Goal: Information Seeking & Learning: Find specific fact

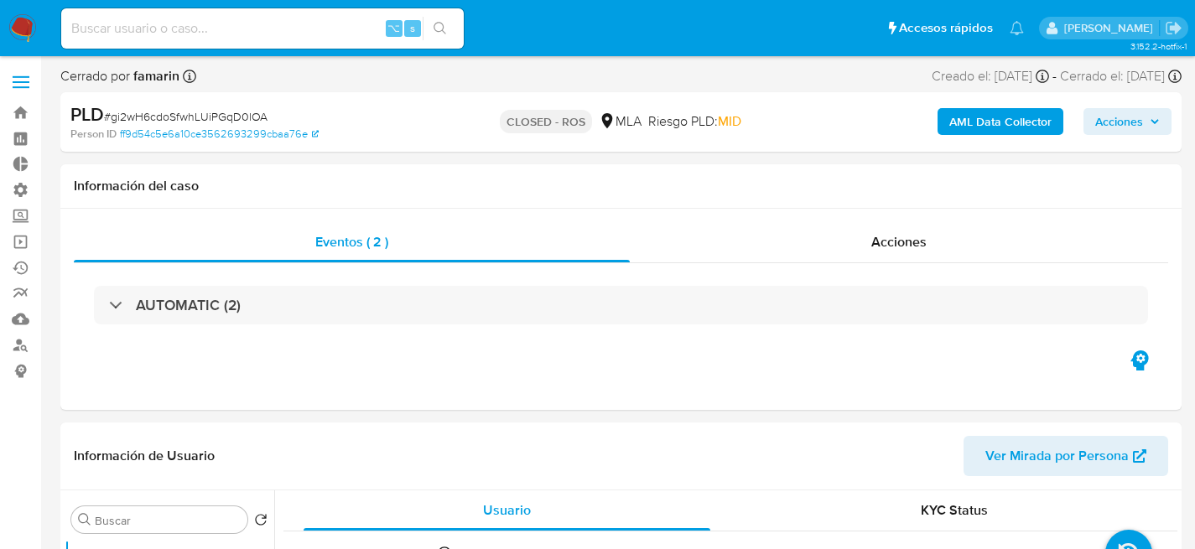
select select "10"
click at [242, 30] on input at bounding box center [262, 29] width 403 height 22
paste input "127223731"
type input "127223731"
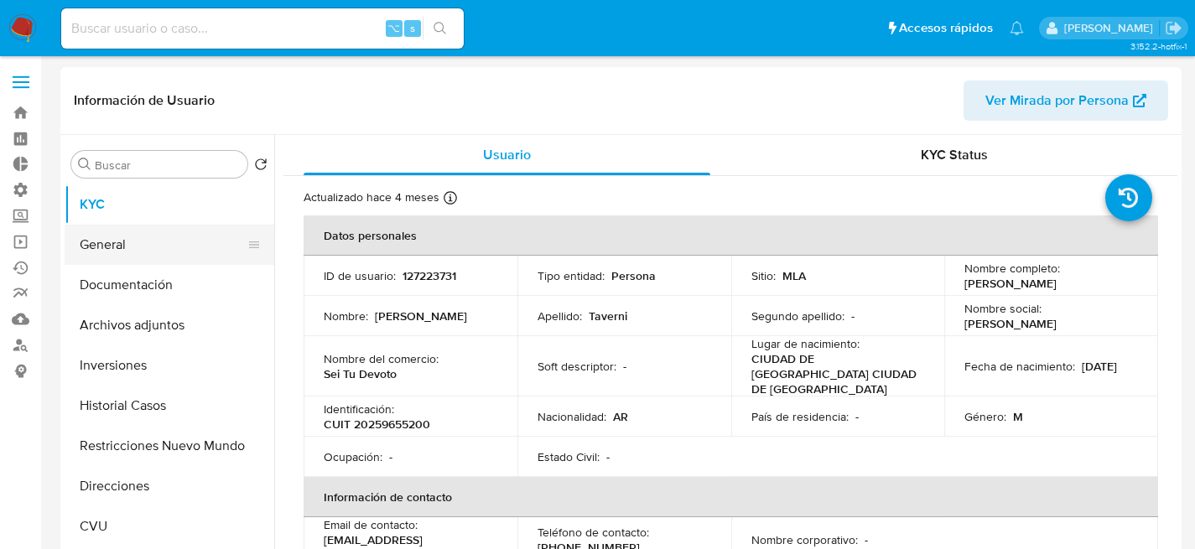
select select "10"
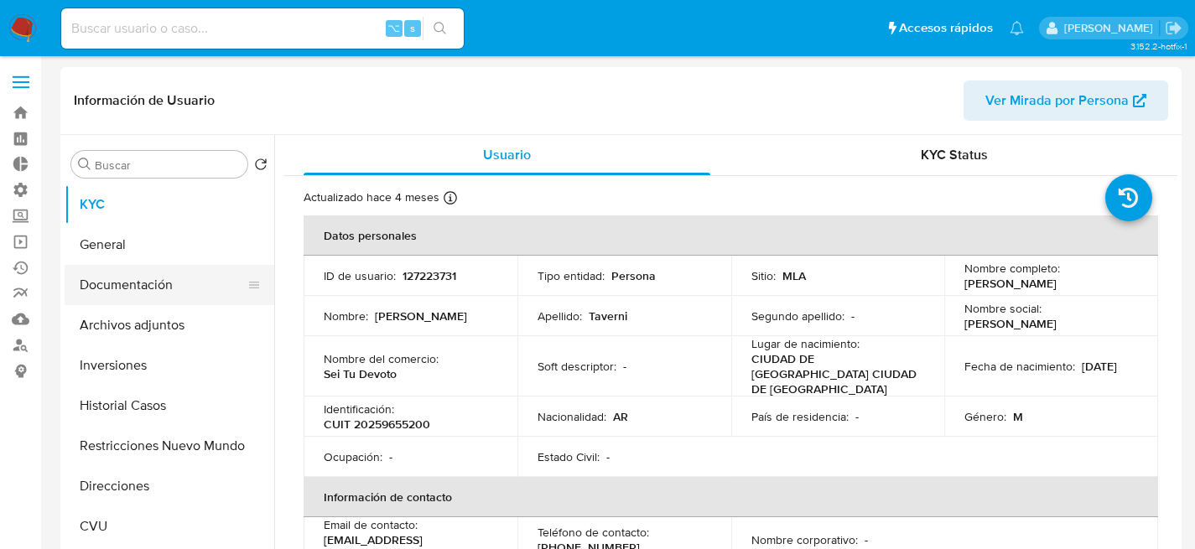
click at [118, 268] on button "Documentación" at bounding box center [163, 285] width 196 height 40
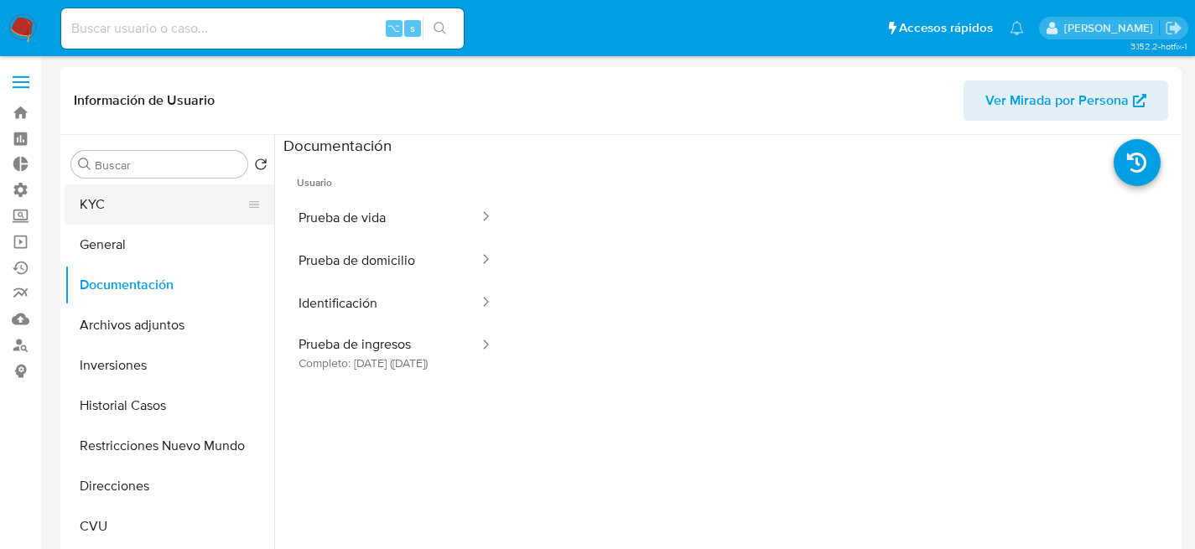
click at [106, 209] on button "KYC" at bounding box center [163, 205] width 196 height 40
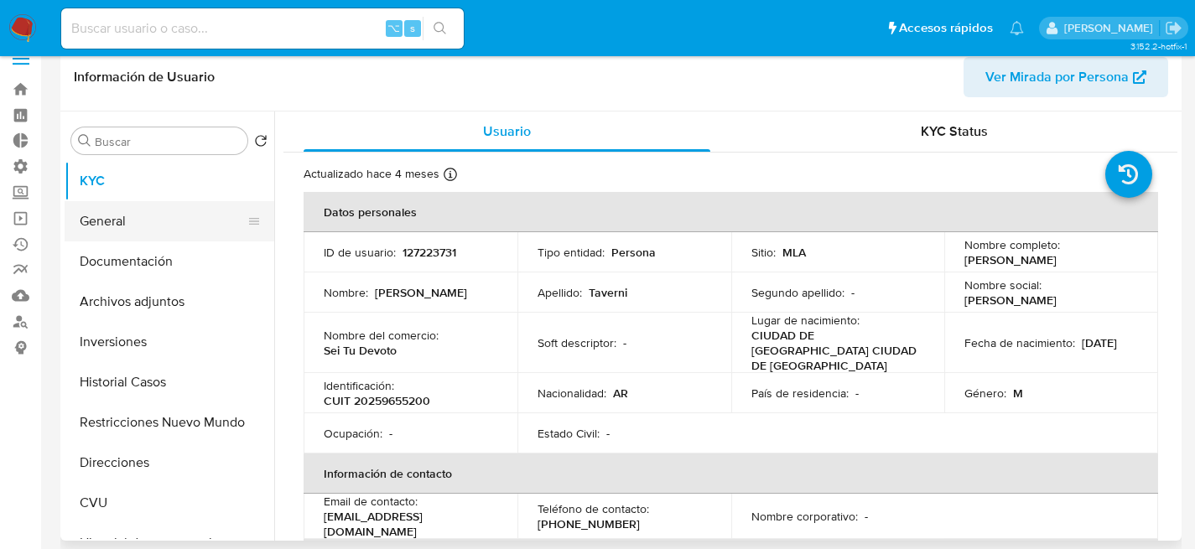
scroll to position [24, 0]
click at [126, 211] on button "General" at bounding box center [163, 220] width 196 height 40
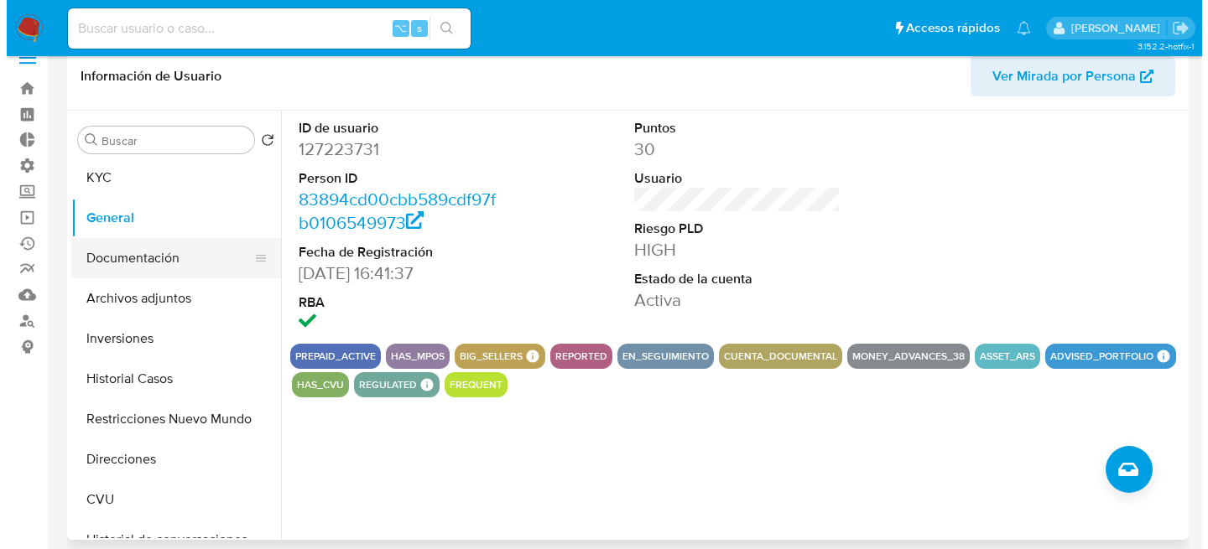
scroll to position [3, 0]
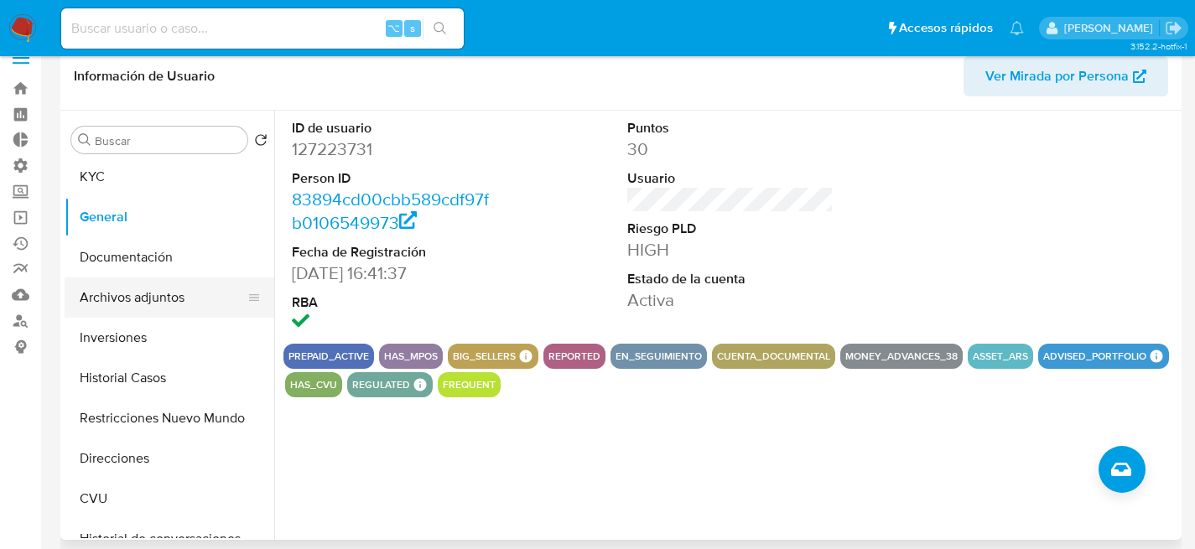
click at [155, 306] on button "Archivos adjuntos" at bounding box center [163, 298] width 196 height 40
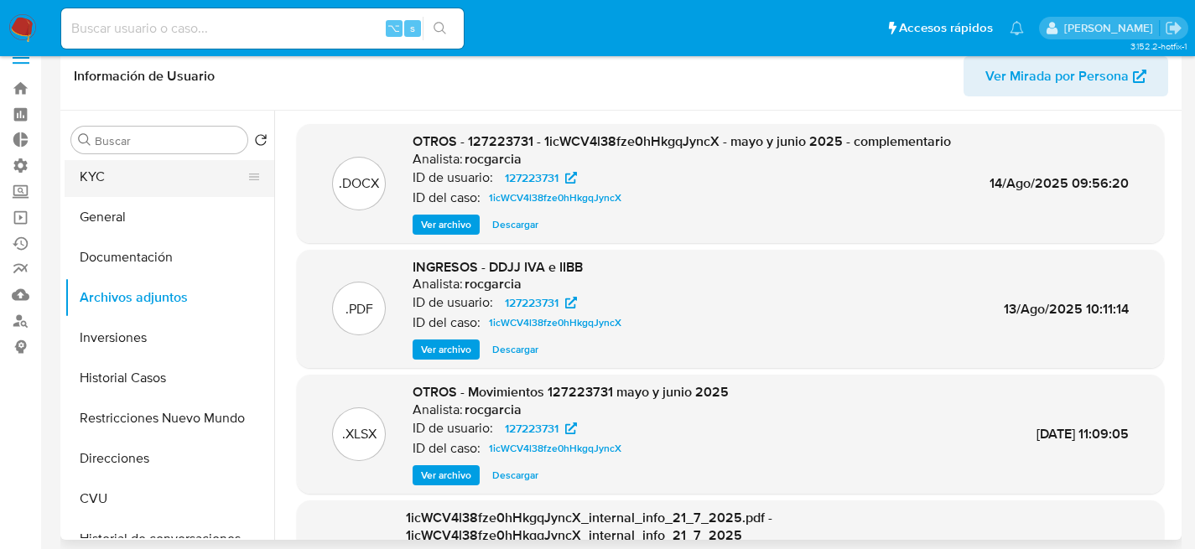
click at [111, 183] on button "KYC" at bounding box center [163, 177] width 196 height 40
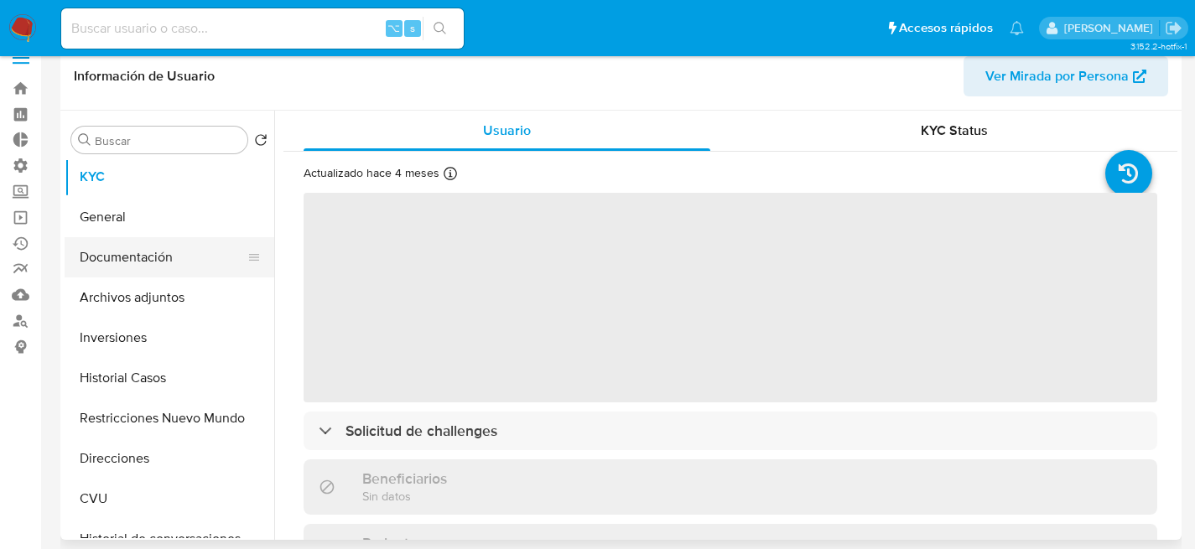
click at [133, 249] on button "Documentación" at bounding box center [163, 257] width 196 height 40
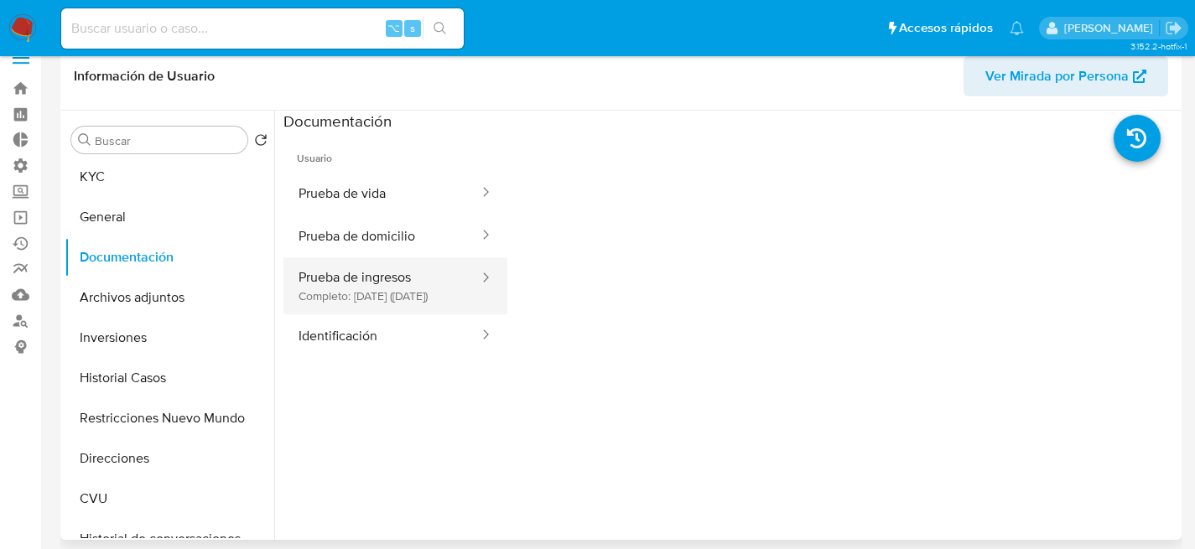
click at [364, 267] on button "Prueba de ingresos Completo: [DATE] ([DATE])" at bounding box center [382, 286] width 197 height 57
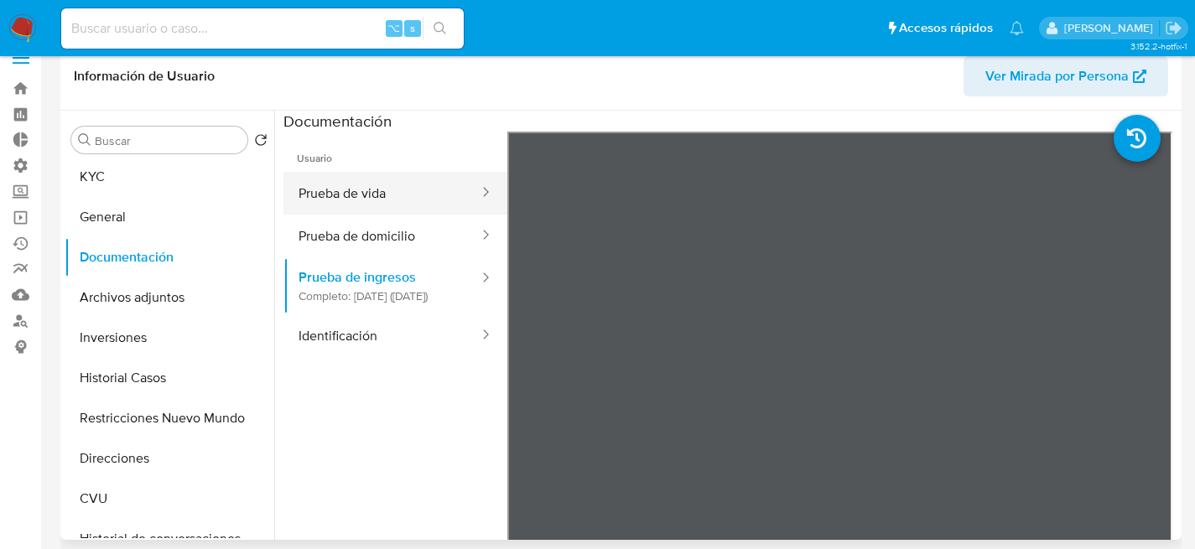
click at [375, 190] on button "Prueba de vida" at bounding box center [382, 193] width 197 height 43
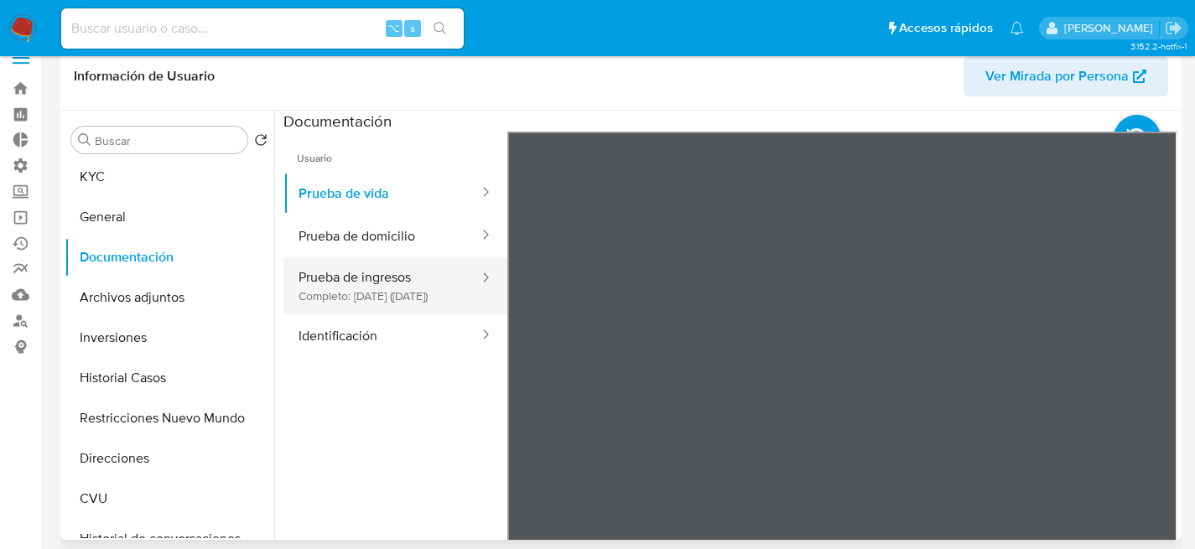
click at [391, 284] on button "Prueba de ingresos Completo: [DATE] ([DATE])" at bounding box center [382, 286] width 197 height 57
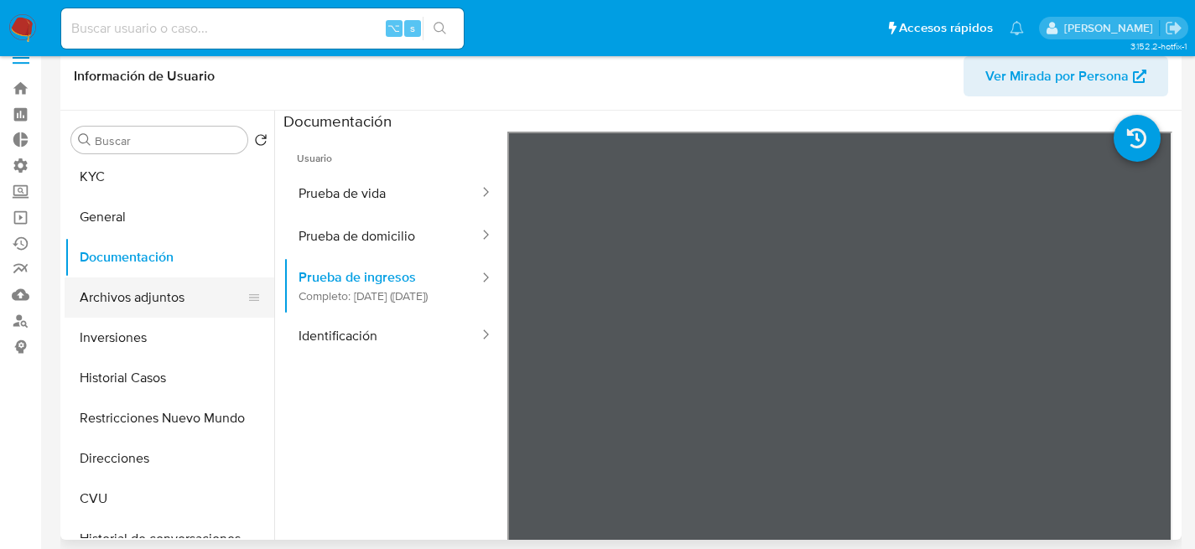
click at [167, 312] on button "Archivos adjuntos" at bounding box center [163, 298] width 196 height 40
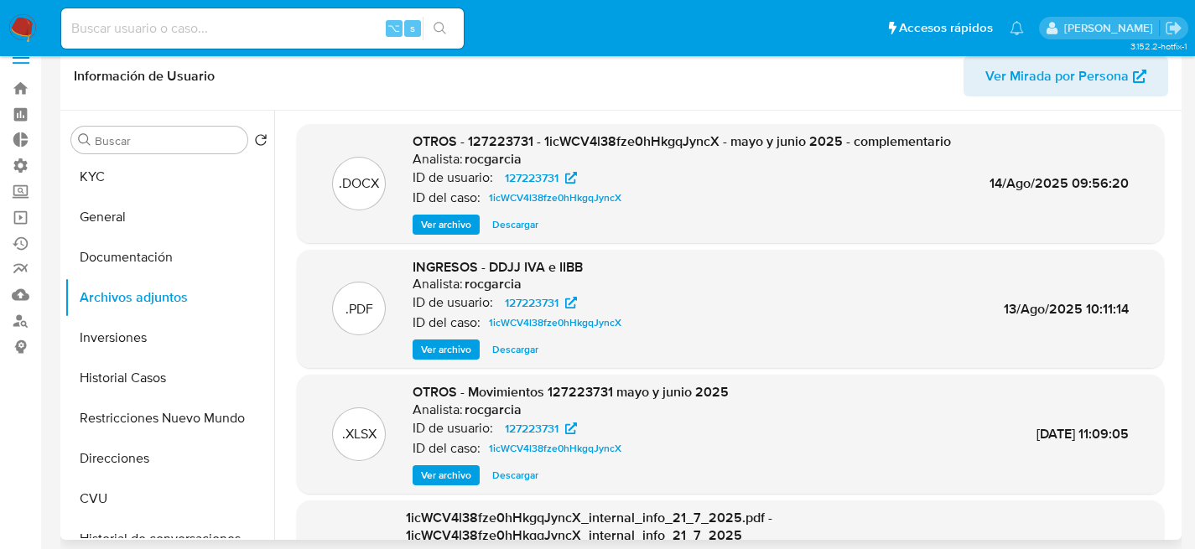
click at [421, 221] on span "Ver archivo" at bounding box center [446, 224] width 50 height 17
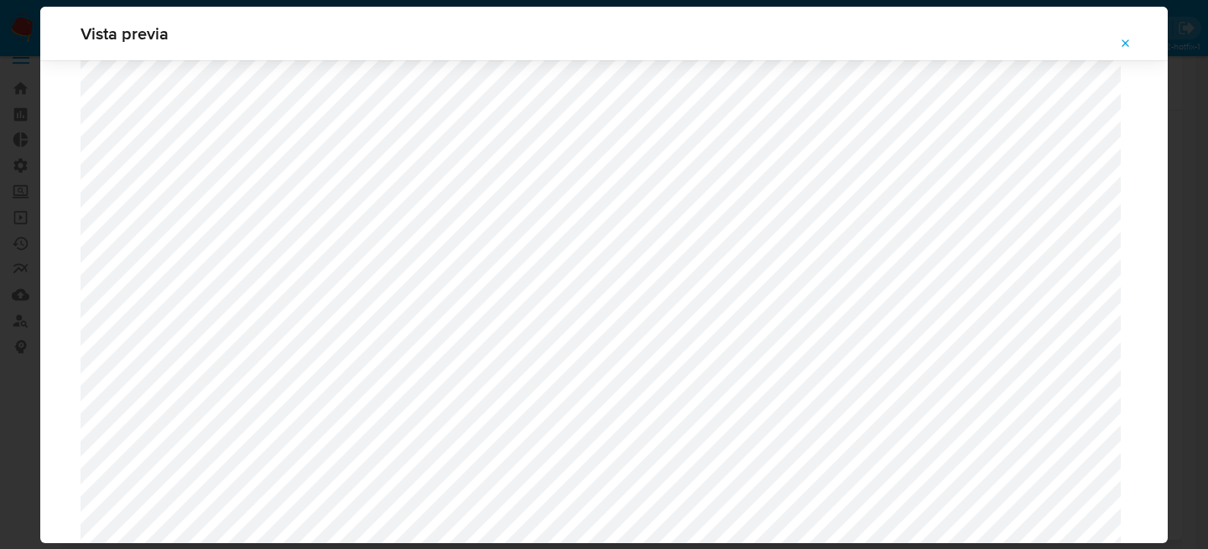
scroll to position [1668, 0]
click at [1128, 42] on icon "Attachment preview" at bounding box center [1125, 43] width 13 height 13
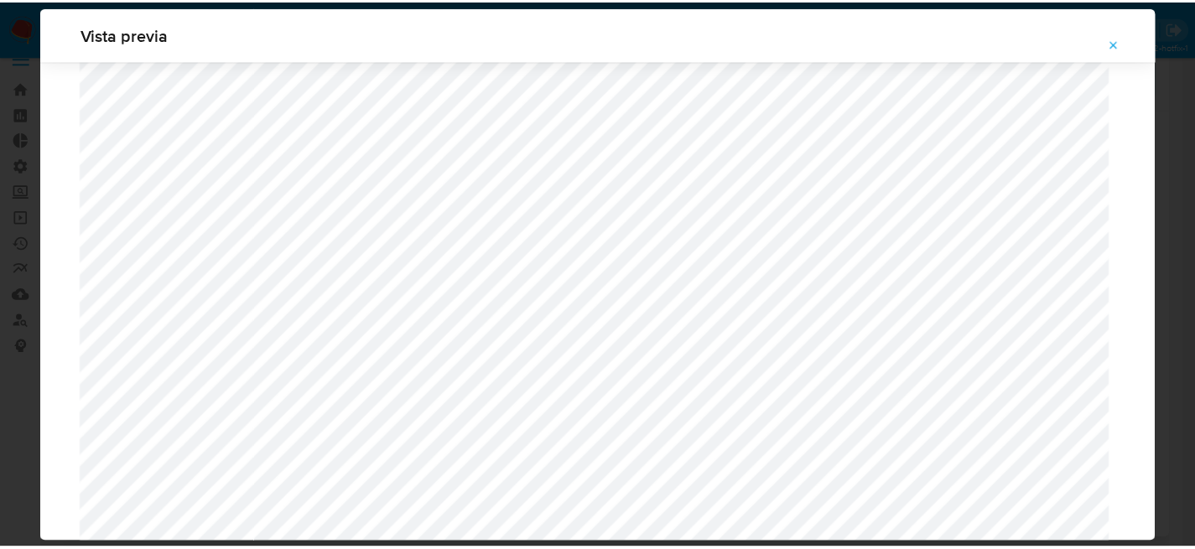
scroll to position [54, 0]
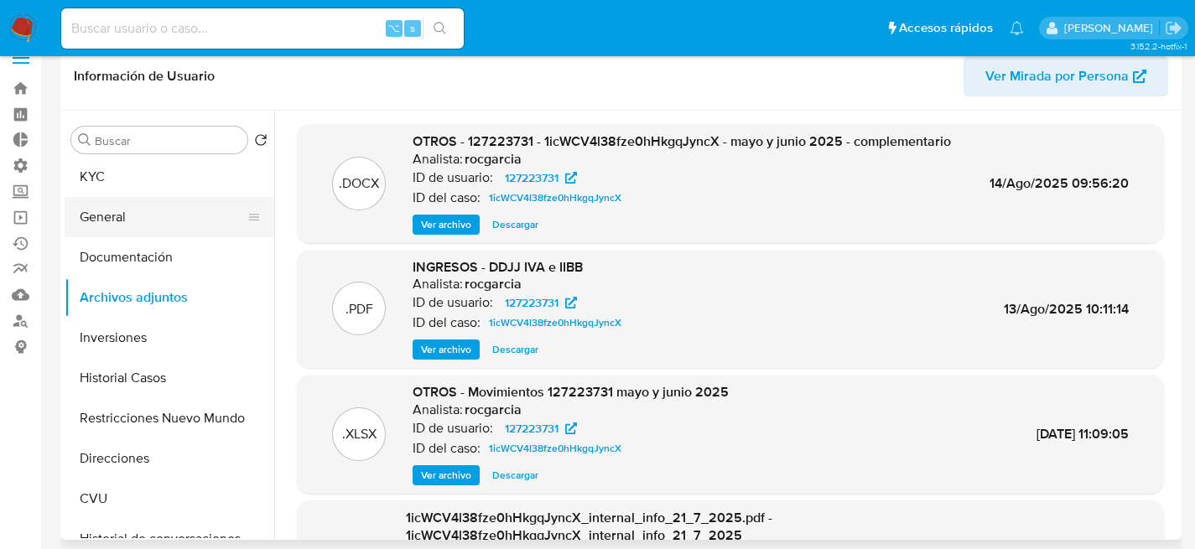
click at [132, 201] on button "General" at bounding box center [163, 217] width 196 height 40
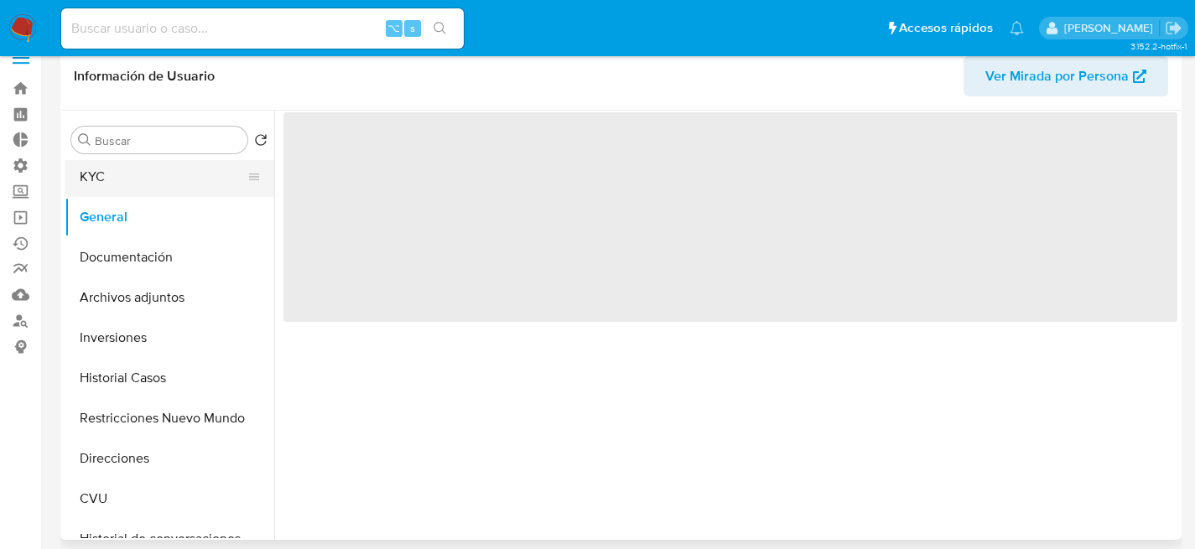
click at [133, 186] on button "KYC" at bounding box center [163, 177] width 196 height 40
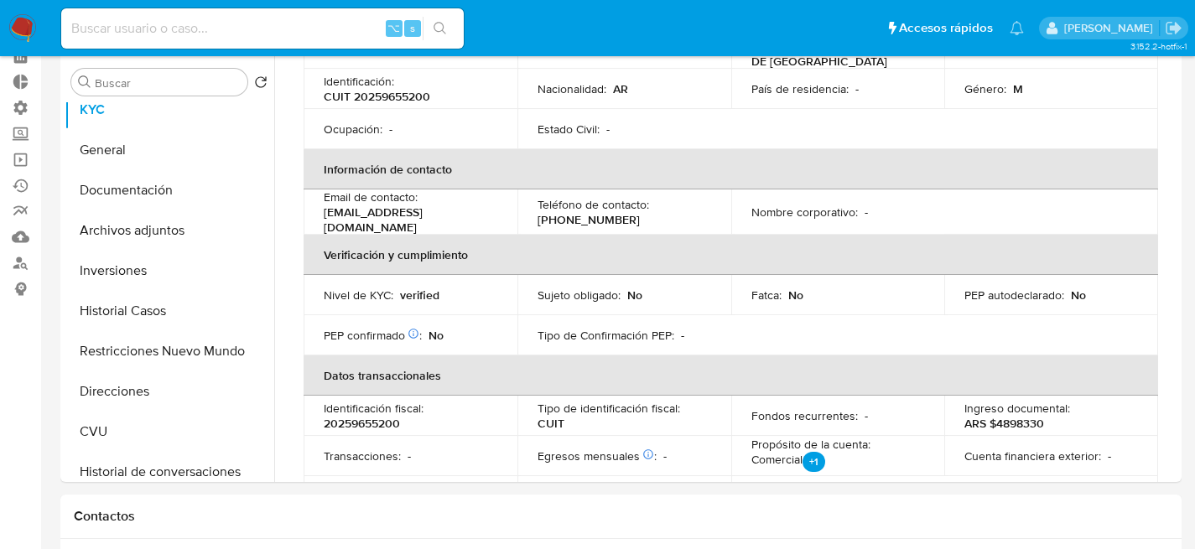
scroll to position [273, 0]
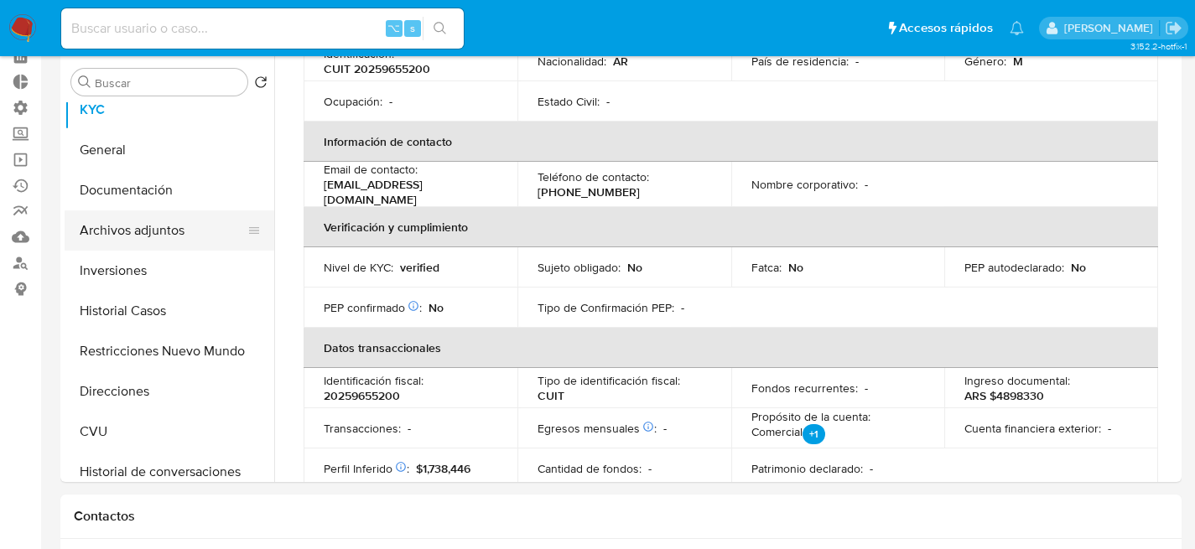
click at [159, 214] on button "Archivos adjuntos" at bounding box center [163, 231] width 196 height 40
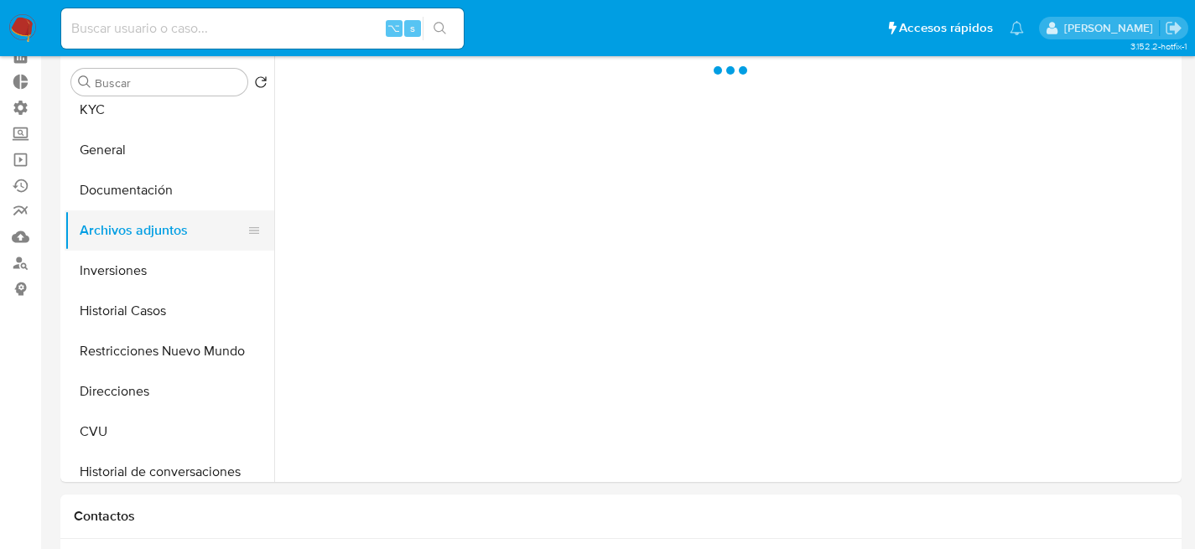
scroll to position [0, 0]
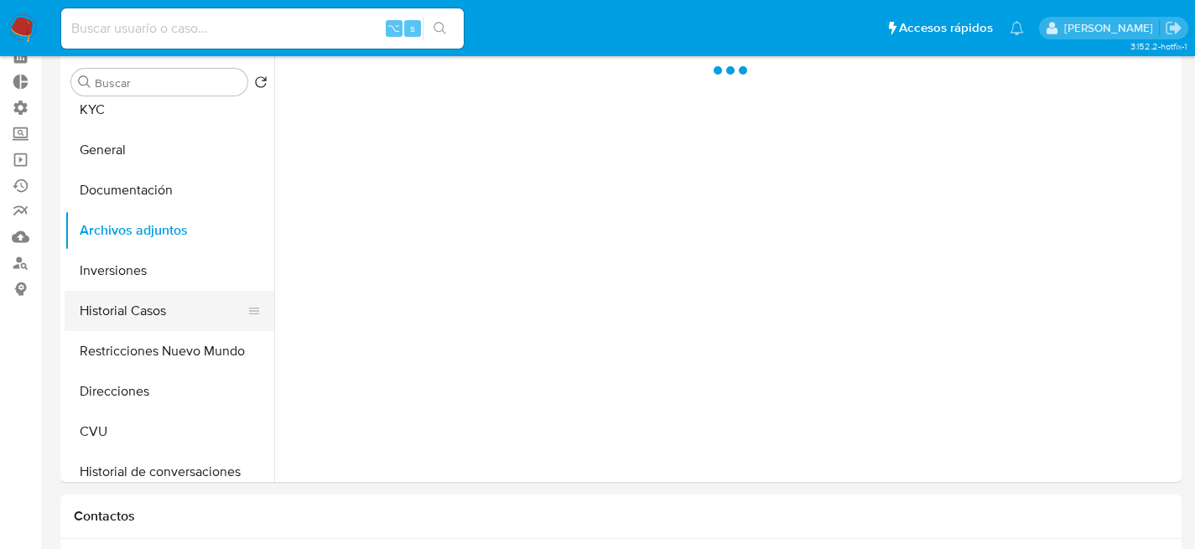
click at [149, 295] on button "Historial Casos" at bounding box center [163, 311] width 196 height 40
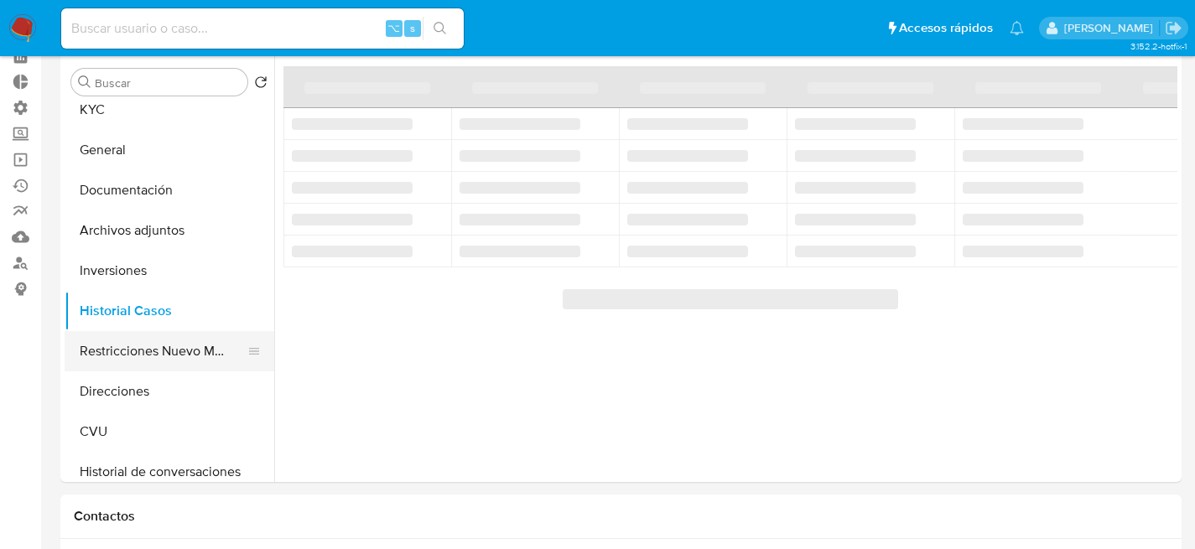
click at [137, 369] on button "Restricciones Nuevo Mundo" at bounding box center [163, 351] width 196 height 40
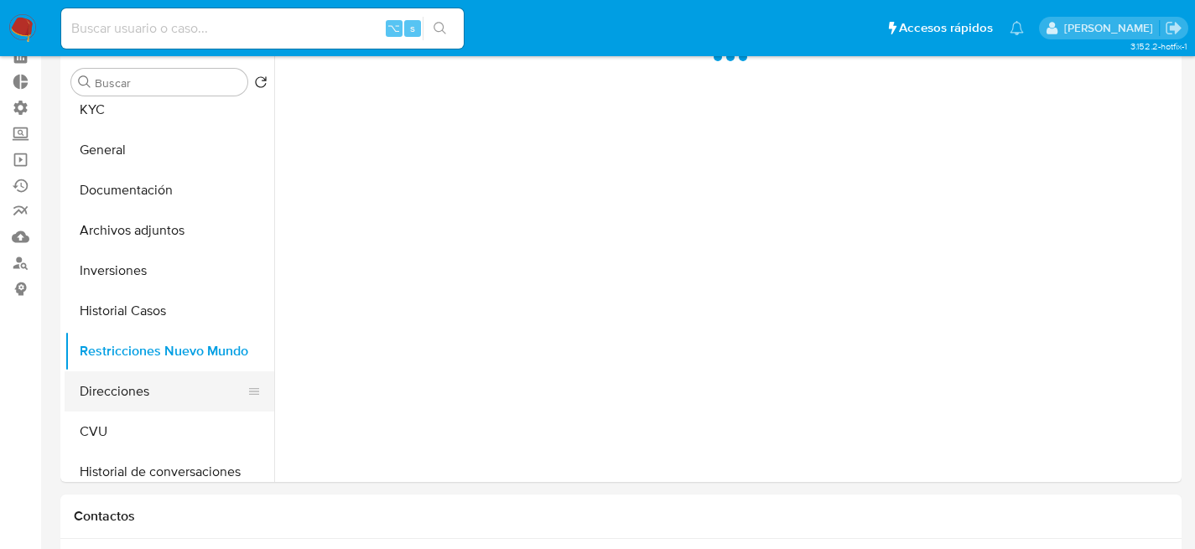
click at [143, 383] on button "Direcciones" at bounding box center [163, 392] width 196 height 40
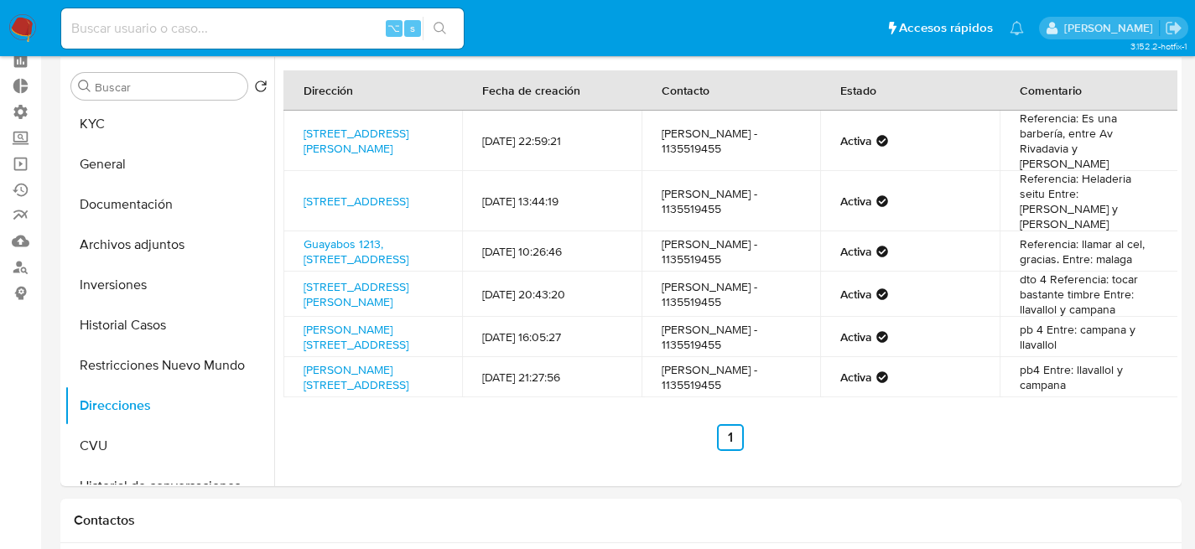
scroll to position [76, 0]
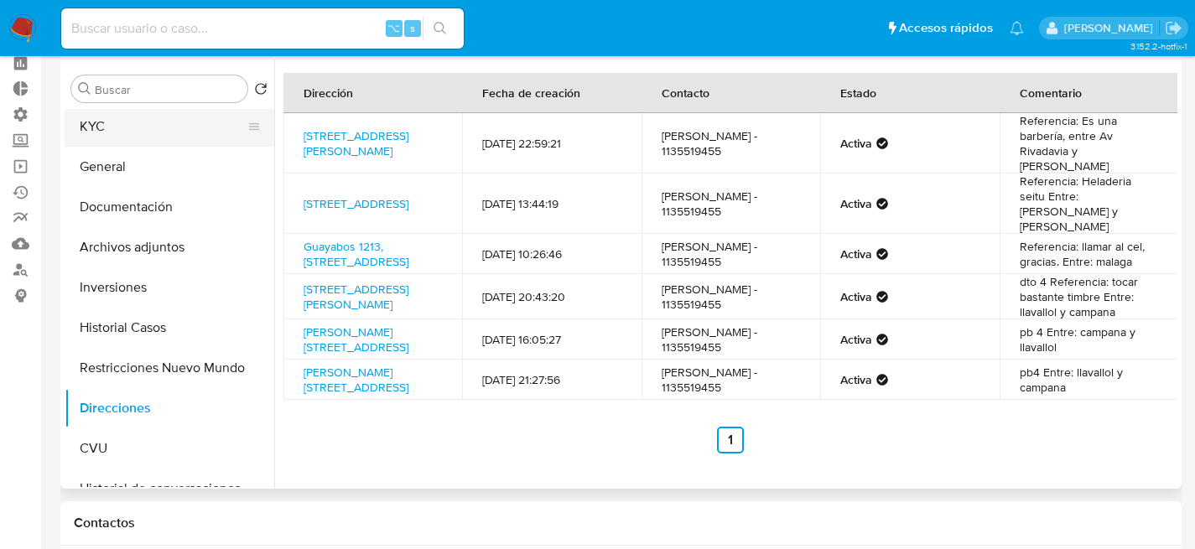
click at [80, 135] on button "KYC" at bounding box center [163, 127] width 196 height 40
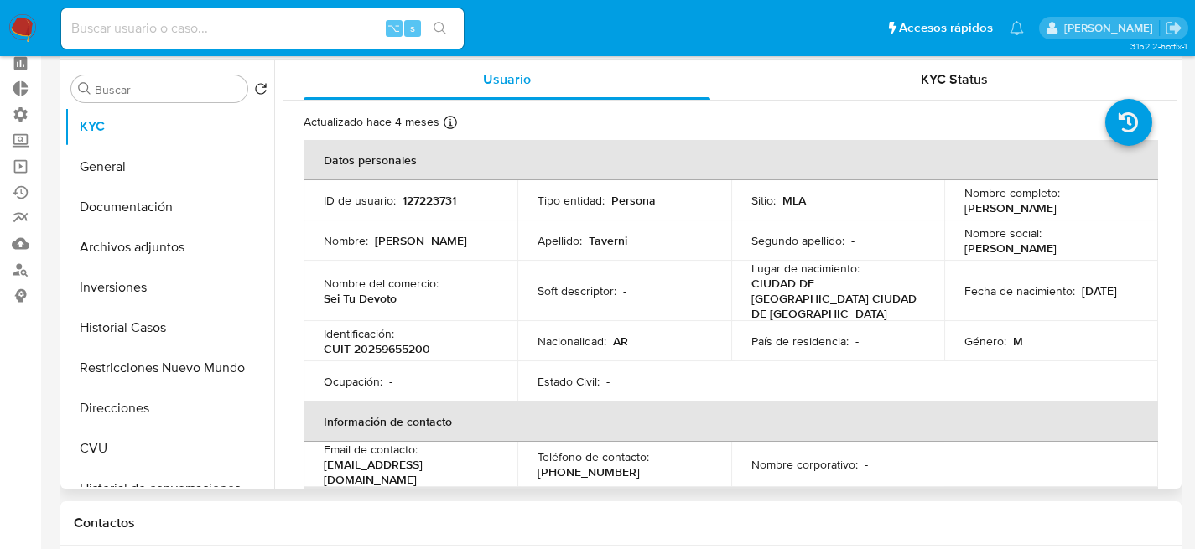
click at [424, 341] on p "CUIT 20259655200" at bounding box center [377, 348] width 107 height 15
copy p "CUIT"
click at [383, 341] on p "CUIT 20259655200" at bounding box center [377, 348] width 107 height 15
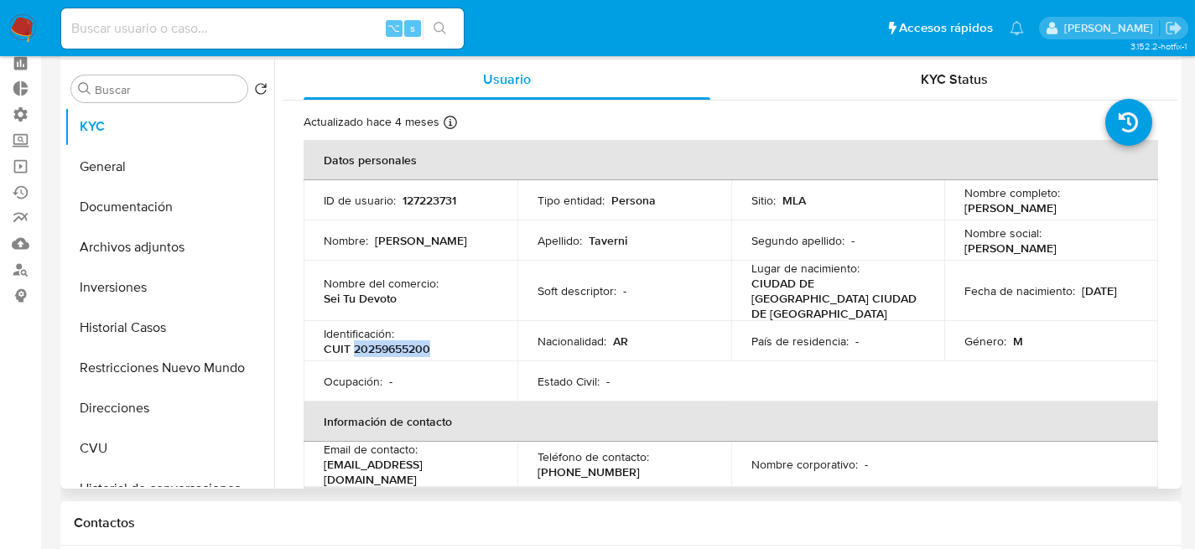
copy p "20259655200"
click at [432, 300] on td "Nombre del comercio : Sei Tu Devoto" at bounding box center [411, 291] width 214 height 60
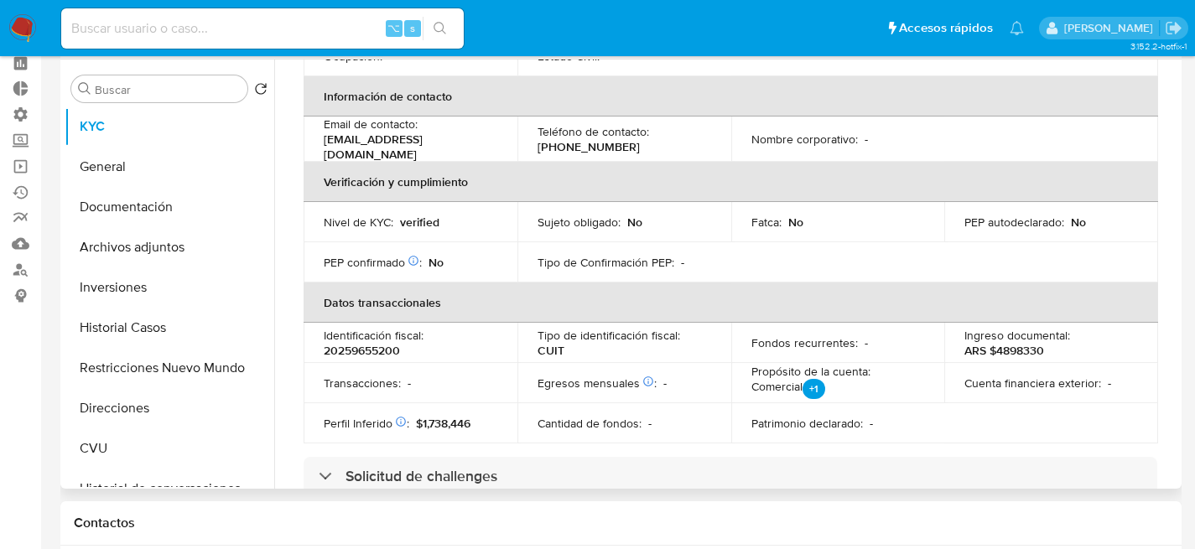
scroll to position [0, 0]
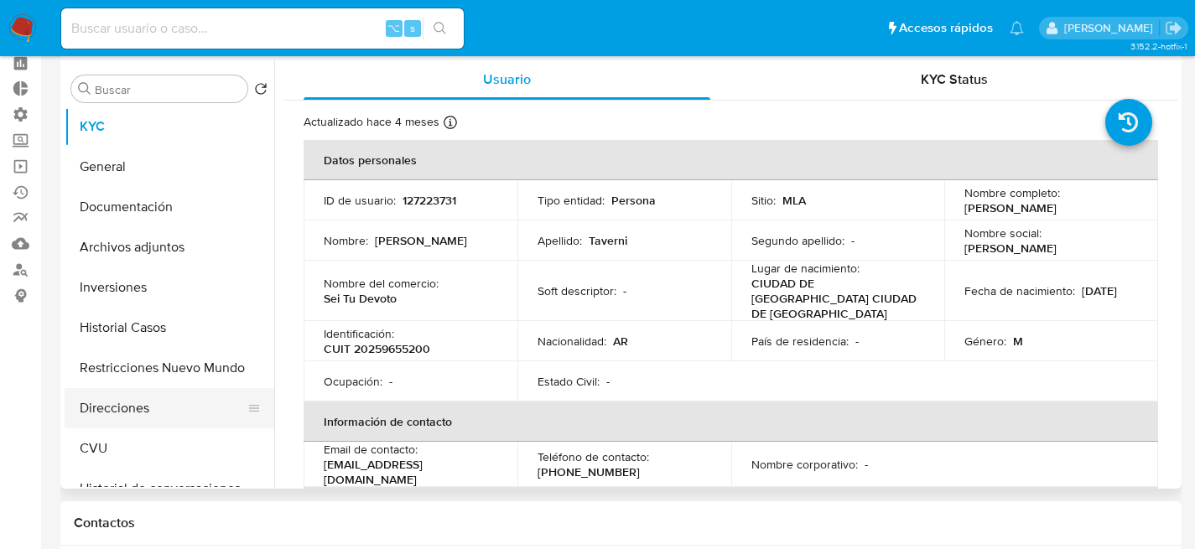
click at [109, 425] on button "Direcciones" at bounding box center [163, 408] width 196 height 40
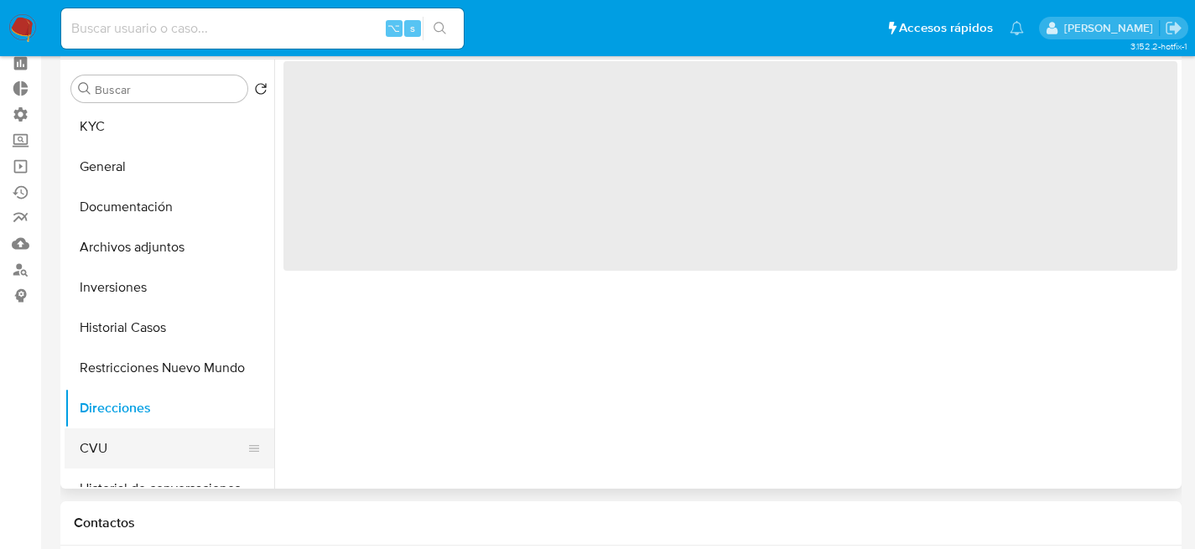
click at [110, 429] on button "CVU" at bounding box center [163, 449] width 196 height 40
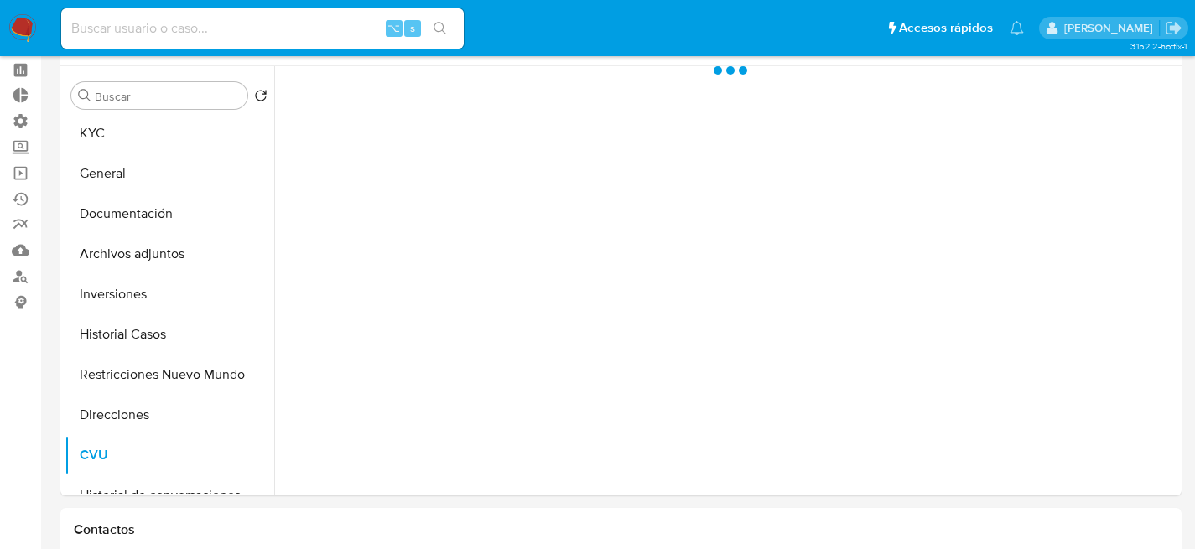
scroll to position [68, 0]
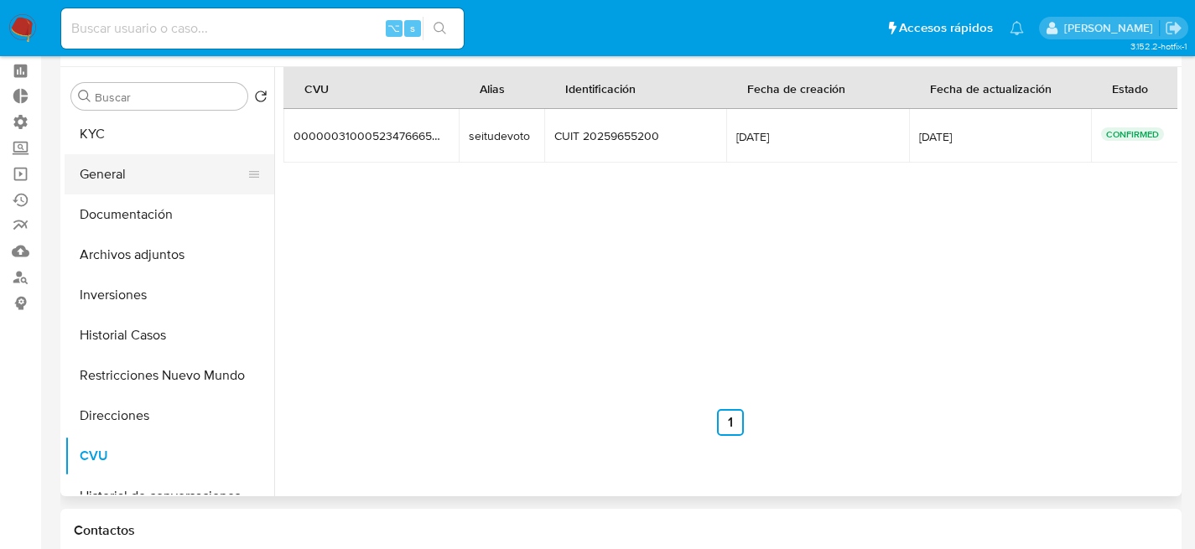
click at [130, 178] on button "General" at bounding box center [163, 174] width 196 height 40
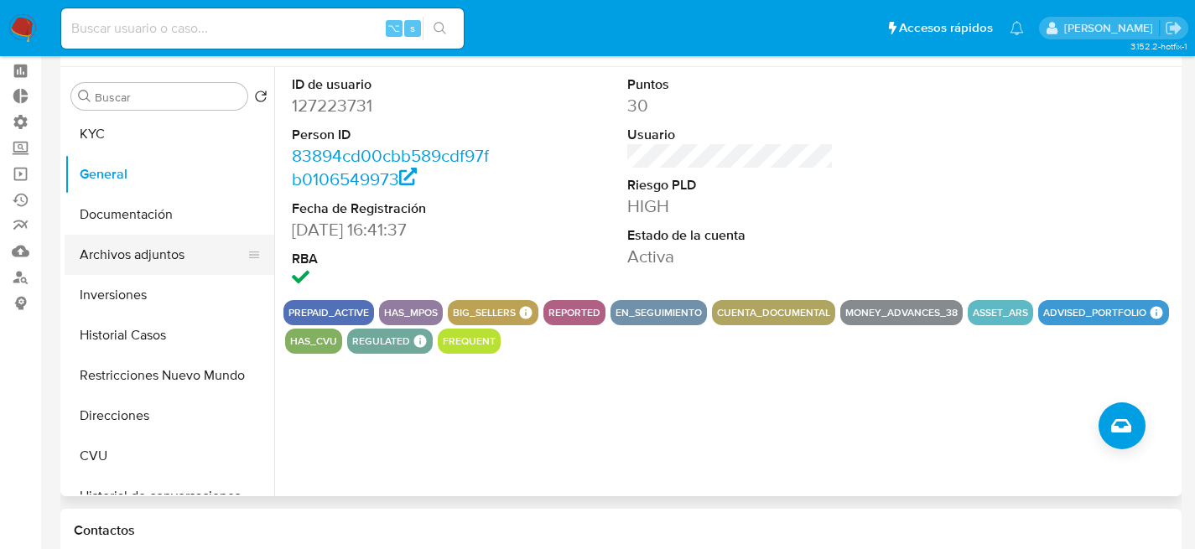
click at [128, 263] on button "Archivos adjuntos" at bounding box center [163, 255] width 196 height 40
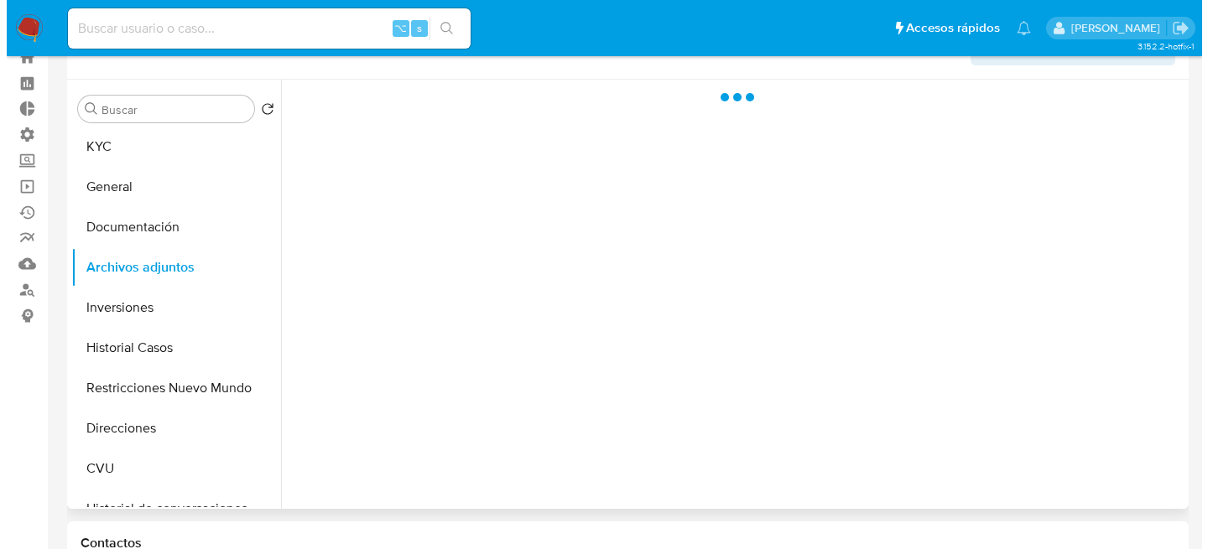
scroll to position [41, 0]
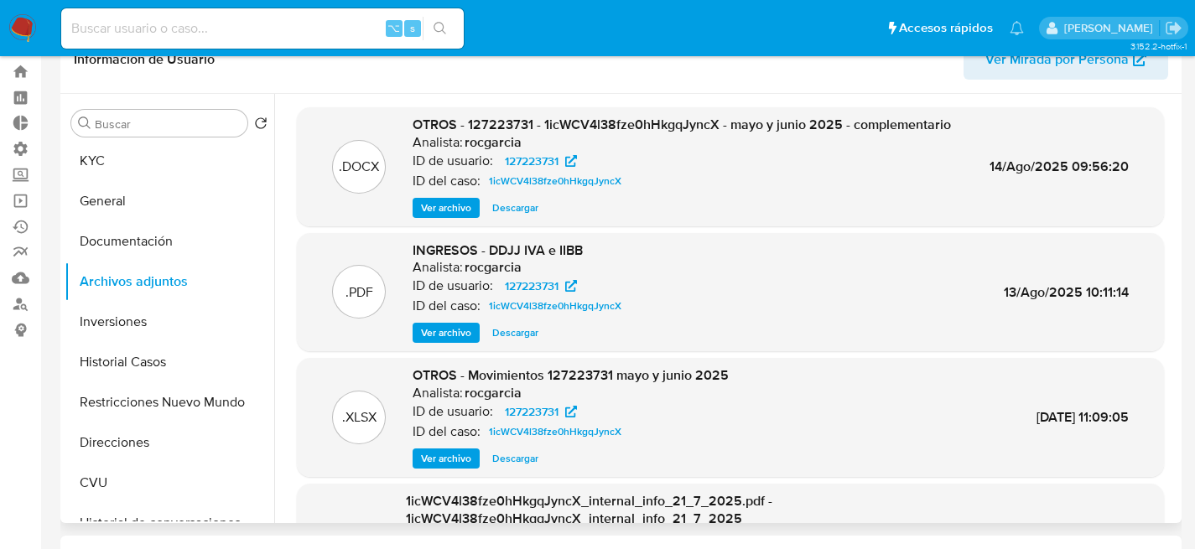
click at [374, 190] on div ".DOCX OTROS - 127223731 - 1icWCV4l38fze0hHkgqJyncX - [DATE] y [DATE] - compleme…" at bounding box center [730, 167] width 851 height 102
click at [401, 198] on div ".DOCX OTROS - 127223731 - 1icWCV4l38fze0hHkgqJyncX - [DATE] y [DATE] - compleme…" at bounding box center [730, 167] width 851 height 102
click at [409, 201] on div ".DOCX OTROS - 127223731 - 1icWCV4l38fze0hHkgqJyncX - [DATE] y [DATE] - compleme…" at bounding box center [730, 167] width 851 height 102
click at [416, 203] on button "Ver archivo" at bounding box center [446, 208] width 67 height 20
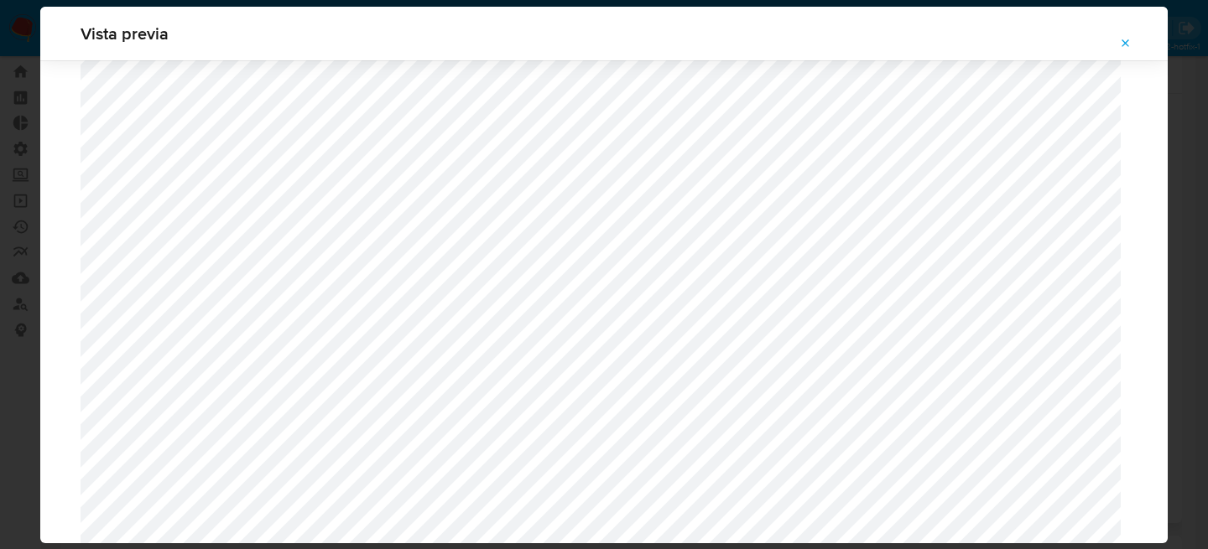
scroll to position [1242, 0]
click at [1125, 43] on icon "Attachment preview" at bounding box center [1126, 43] width 8 height 8
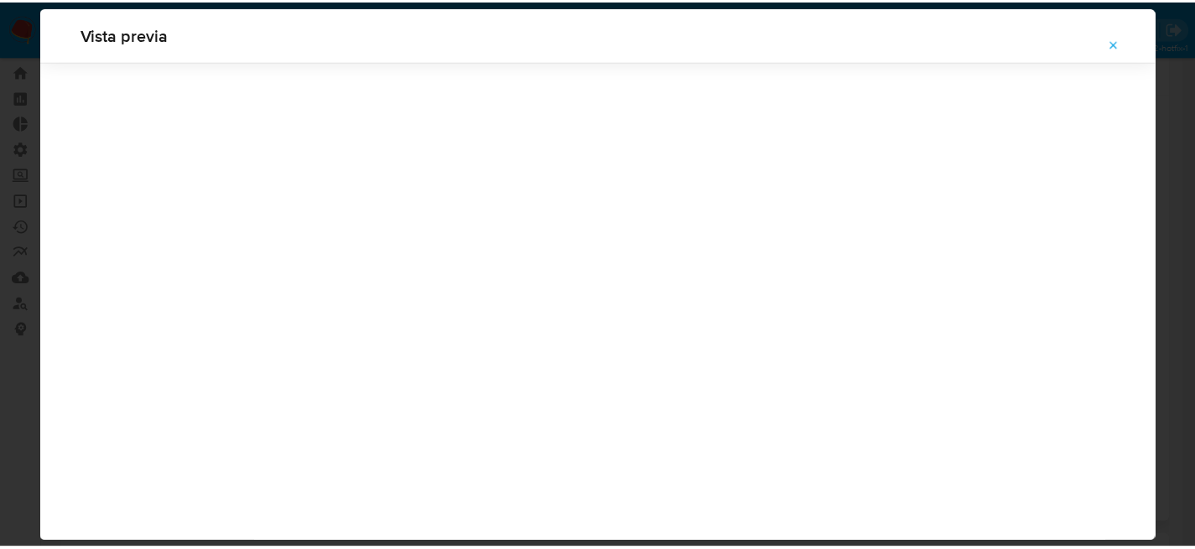
scroll to position [54, 0]
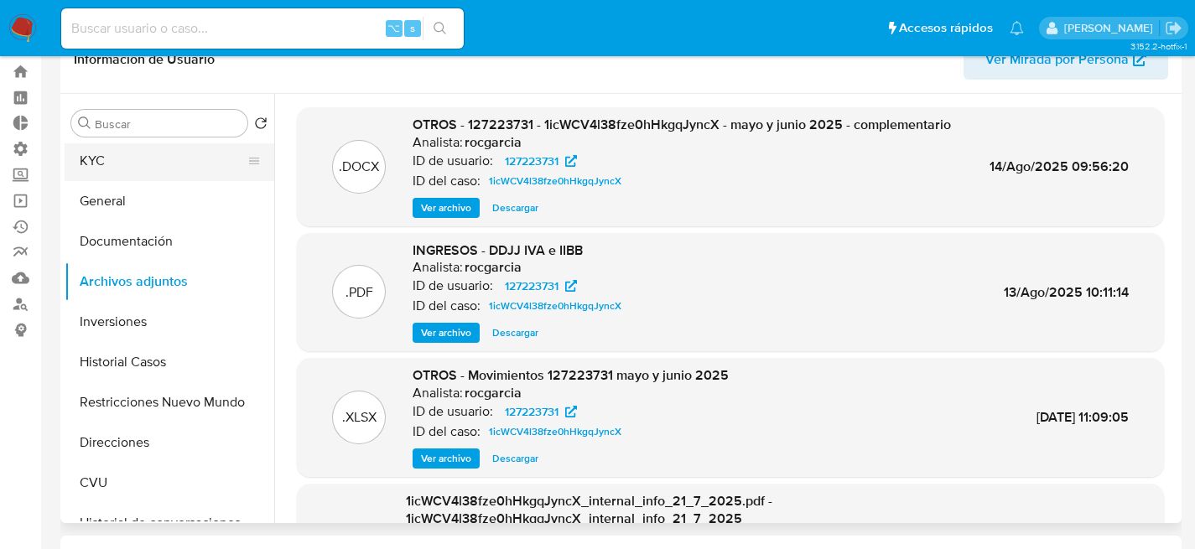
click at [174, 166] on button "KYC" at bounding box center [163, 161] width 196 height 40
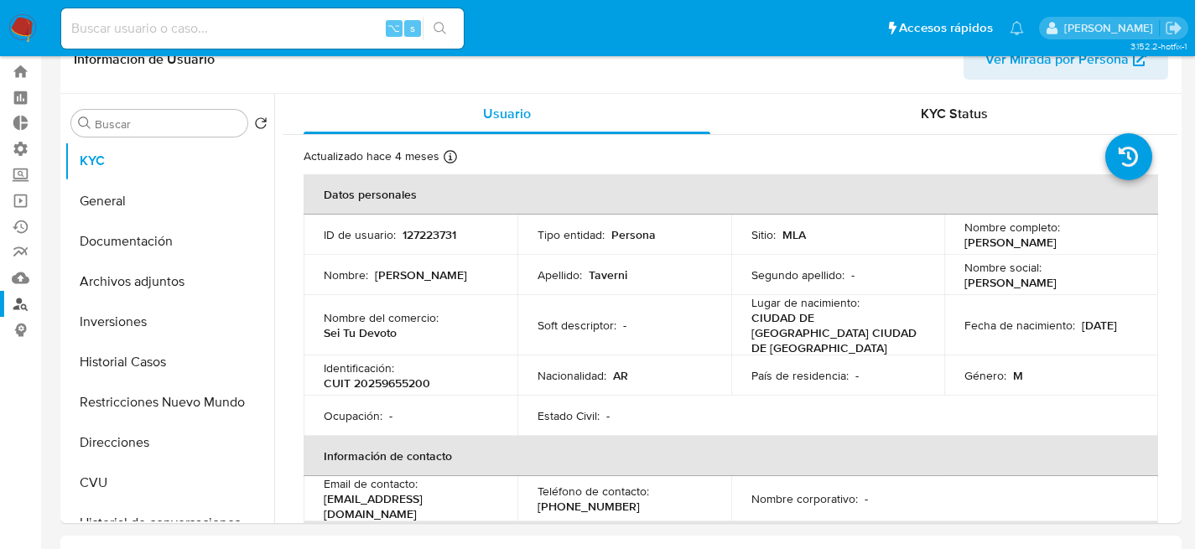
click at [19, 291] on link "Buscador de personas" at bounding box center [100, 304] width 200 height 26
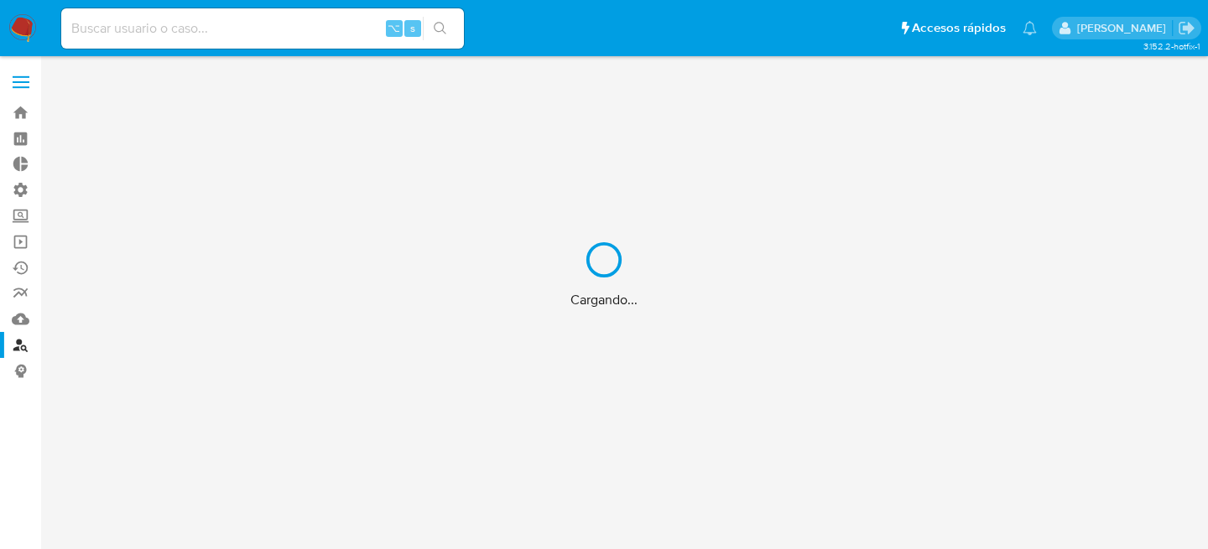
click at [264, 31] on div "Cargando..." at bounding box center [604, 274] width 1208 height 549
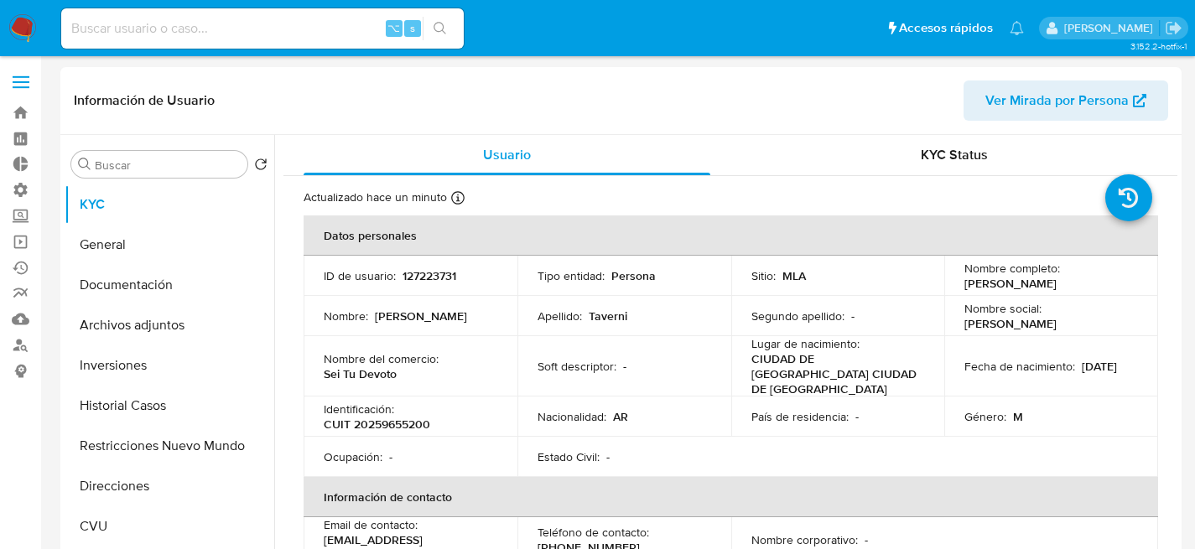
select select "10"
